Goal: Task Accomplishment & Management: Use online tool/utility

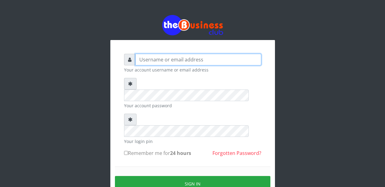
click at [159, 60] on input "text" at bounding box center [198, 60] width 126 height 12
type input "Malamsidi3030"
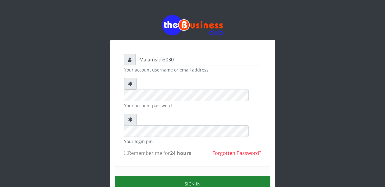
click at [173, 176] on button "Sign in" at bounding box center [193, 184] width 156 height 16
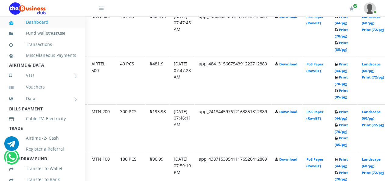
scroll to position [377, 35]
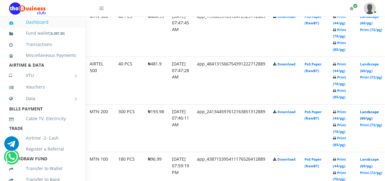
click at [373, 114] on link "Landscape (60/pg)" at bounding box center [369, 115] width 19 height 11
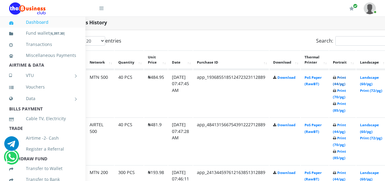
click at [344, 78] on link "Print (44/pg)" at bounding box center [339, 80] width 13 height 11
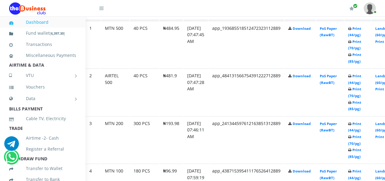
scroll to position [373, 20]
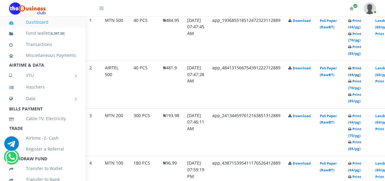
click at [359, 71] on link "Print (44/pg)" at bounding box center [354, 71] width 13 height 11
